Goal: Task Accomplishment & Management: Manage account settings

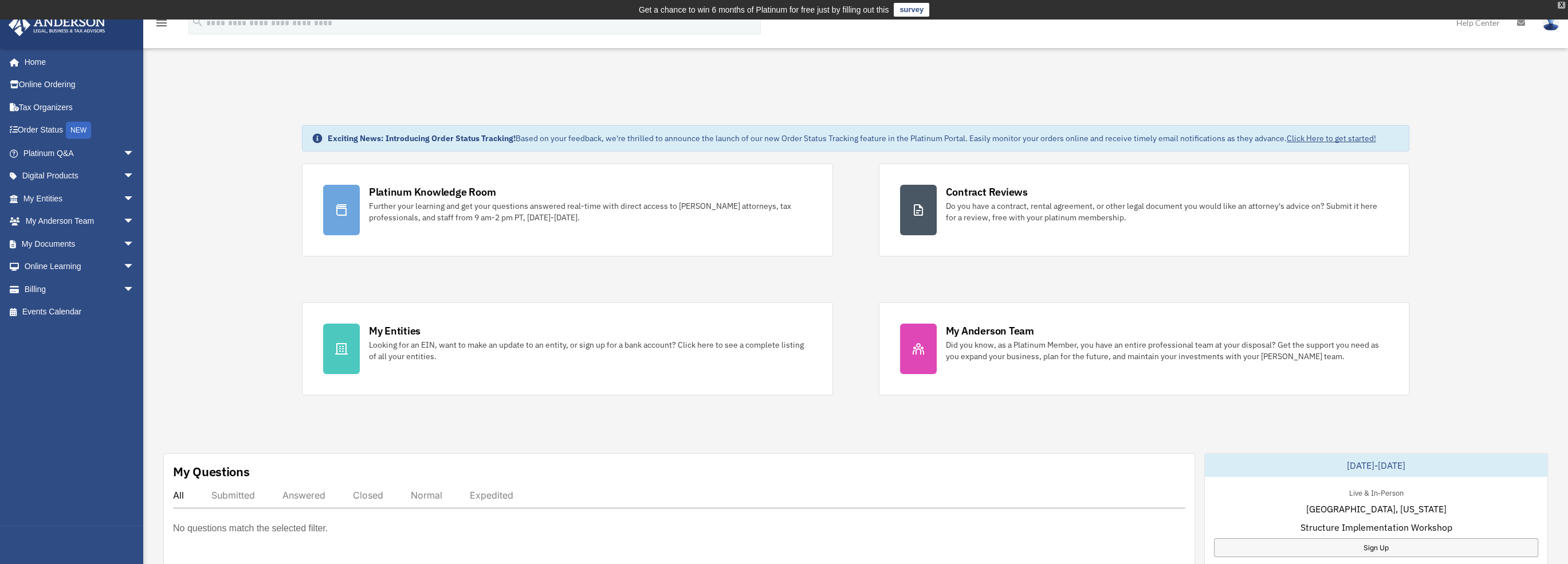
click at [1561, 3] on div "X" at bounding box center [1562, 5] width 8 height 7
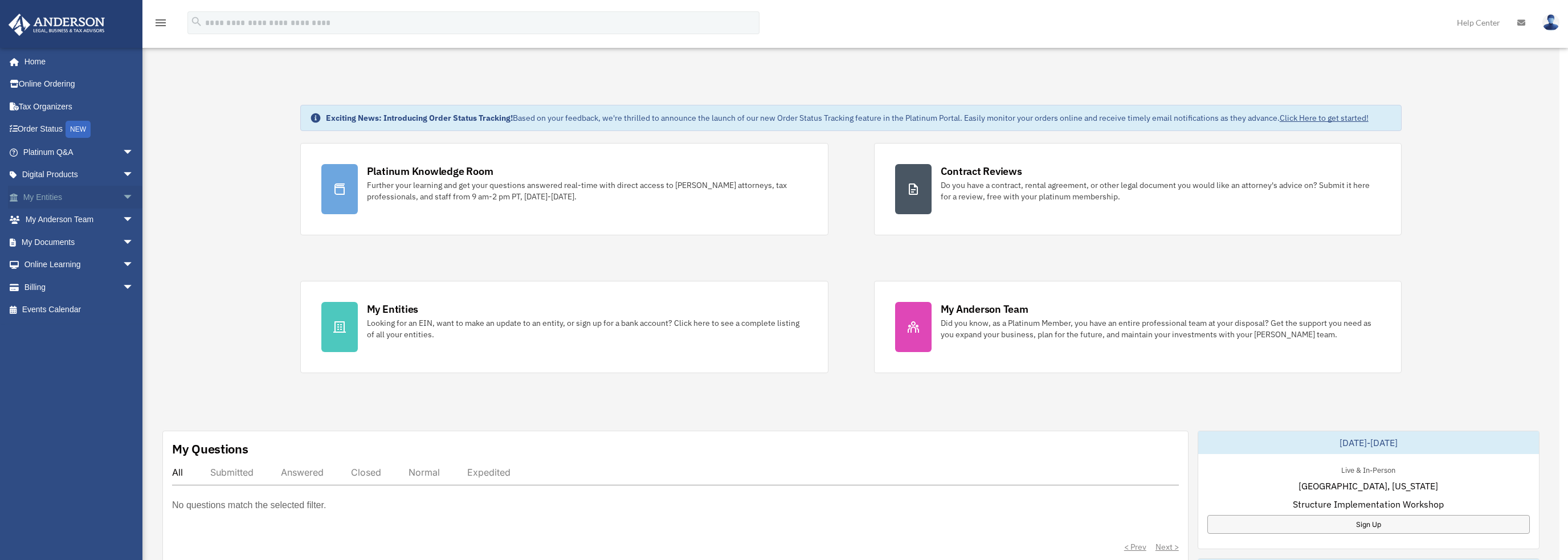
click at [47, 193] on link "My Entities arrow_drop_down" at bounding box center [79, 196] width 143 height 23
click at [122, 195] on span "arrow_drop_down" at bounding box center [133, 197] width 23 height 24
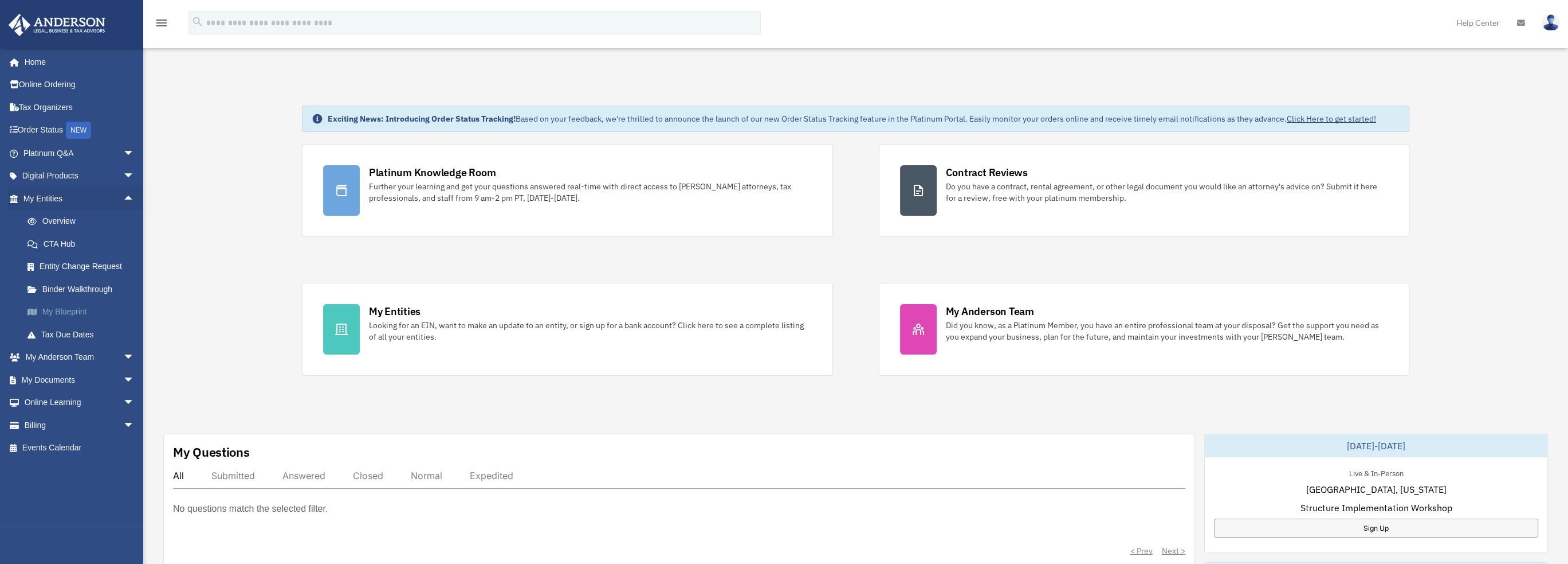
click at [81, 310] on link "My Blueprint" at bounding box center [83, 312] width 136 height 23
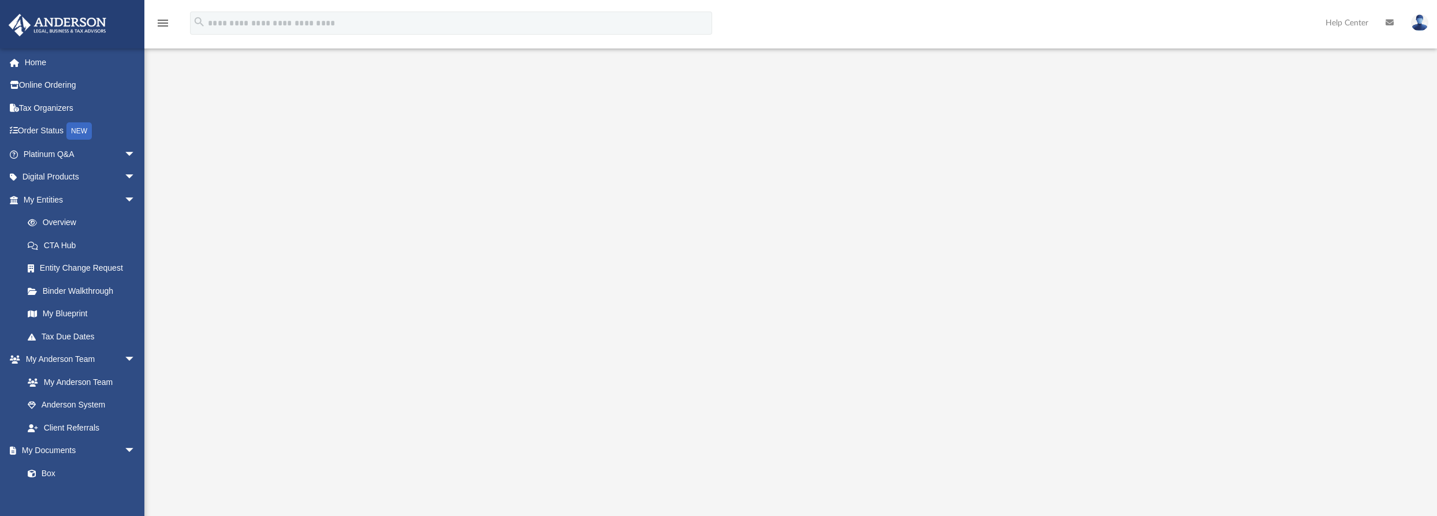
click at [1206, 257] on div at bounding box center [790, 325] width 1163 height 462
click at [1147, 142] on div at bounding box center [790, 325] width 1163 height 462
click at [64, 133] on link "Order Status NEW" at bounding box center [80, 132] width 145 height 24
click at [50, 129] on link "Order Status NEW" at bounding box center [80, 132] width 145 height 24
click at [44, 132] on link "Order Status NEW" at bounding box center [80, 132] width 145 height 24
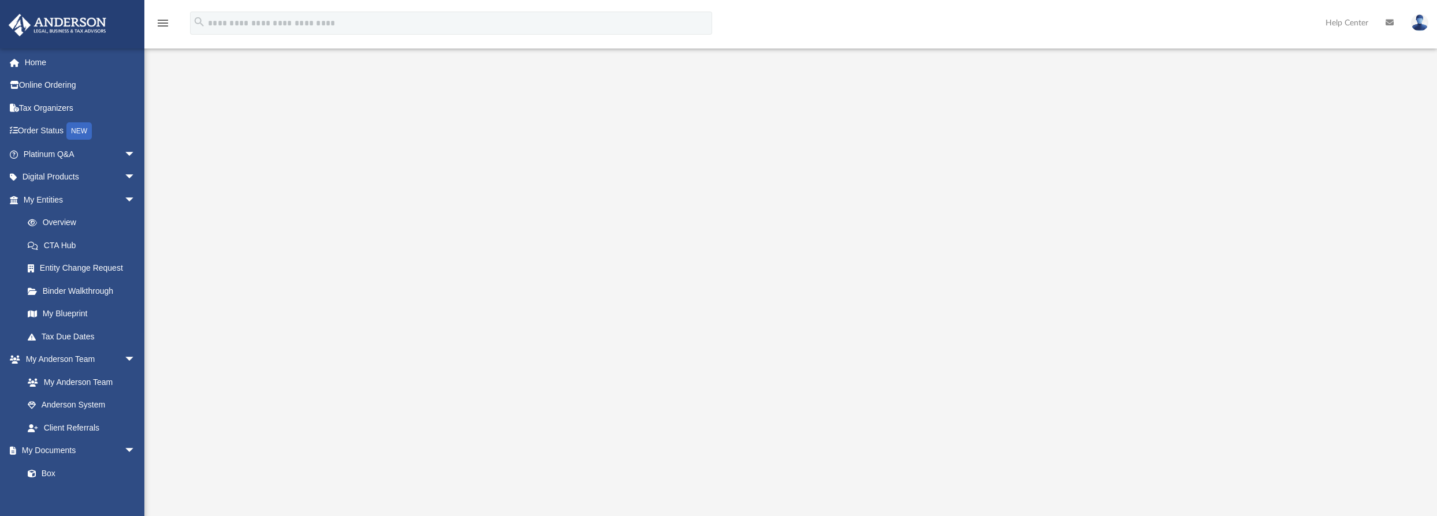
click at [232, 129] on div at bounding box center [790, 325] width 1163 height 462
